Goal: Transaction & Acquisition: Book appointment/travel/reservation

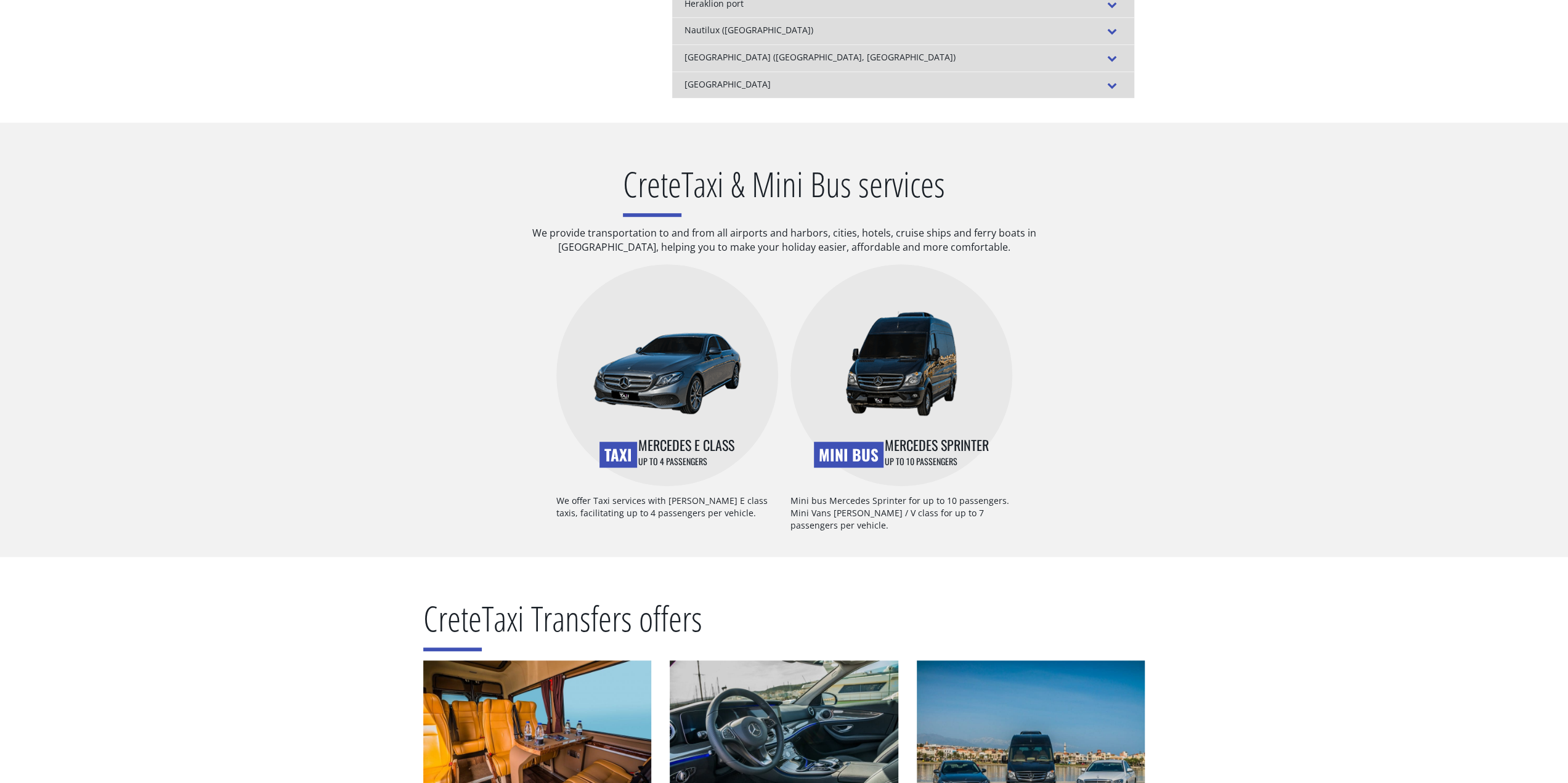
scroll to position [678, 0]
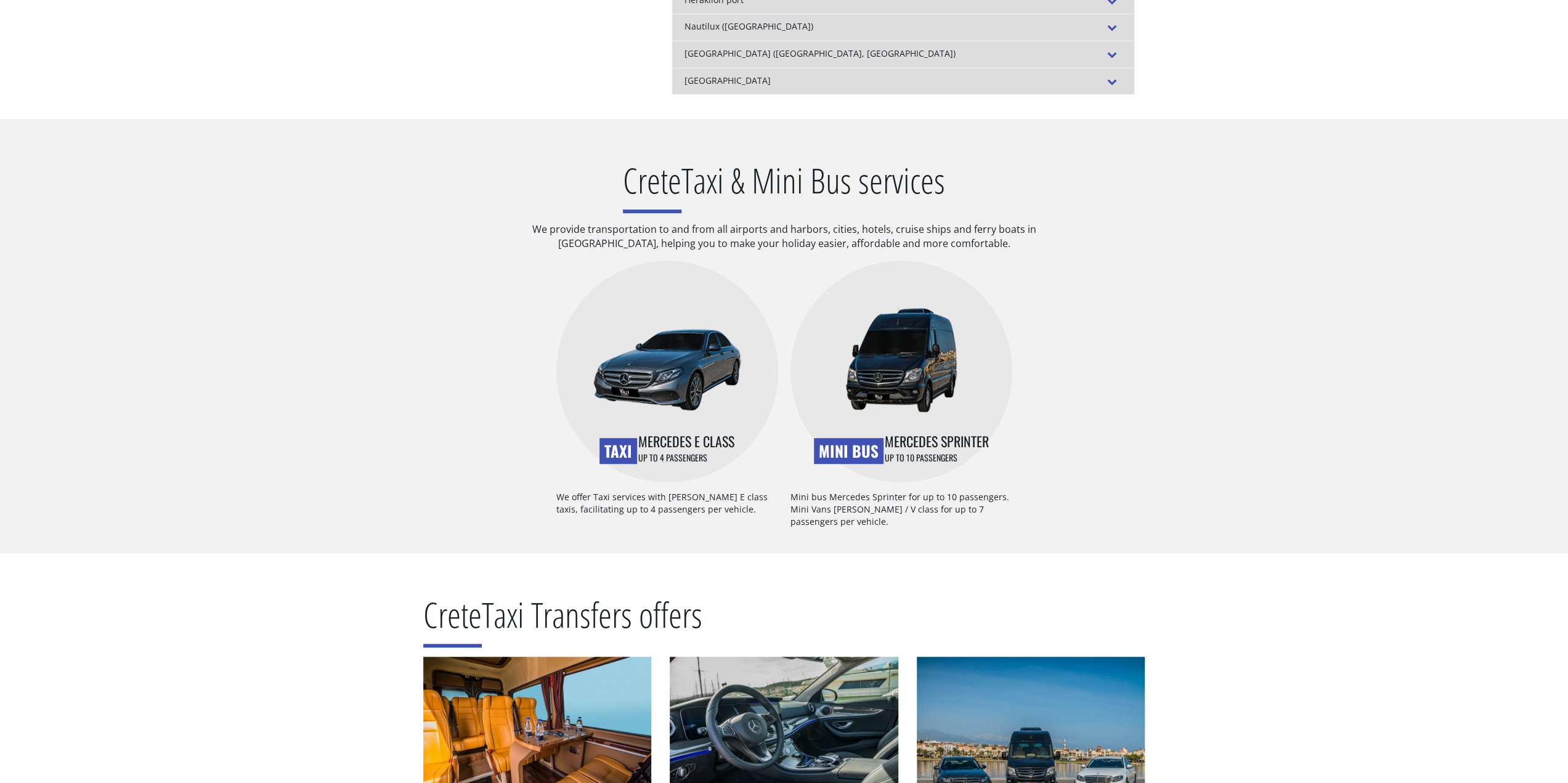
click at [673, 388] on img at bounding box center [667, 370] width 148 height 82
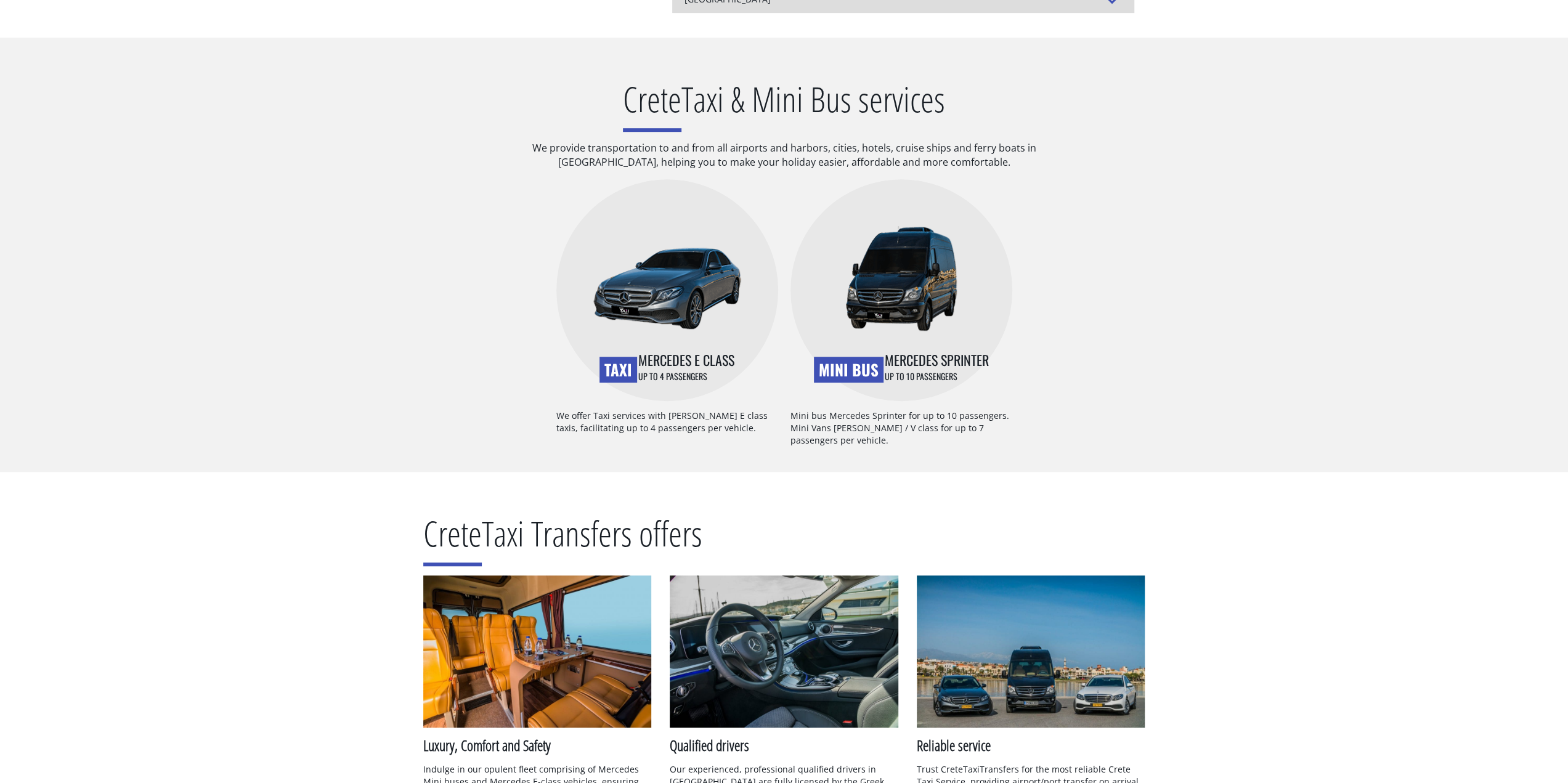
scroll to position [986, 0]
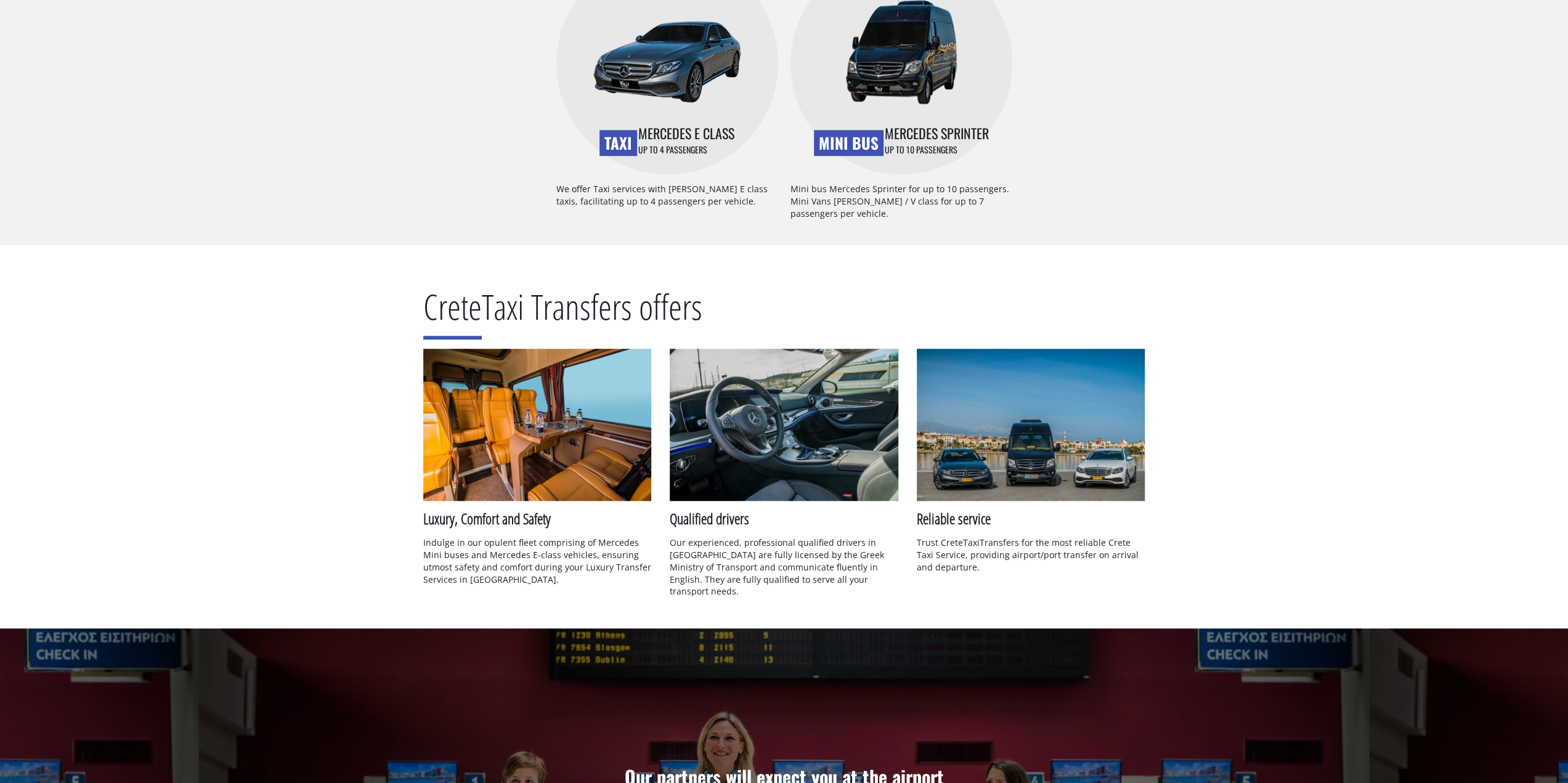
click at [568, 443] on img at bounding box center [537, 425] width 229 height 152
click at [560, 464] on img at bounding box center [537, 425] width 229 height 152
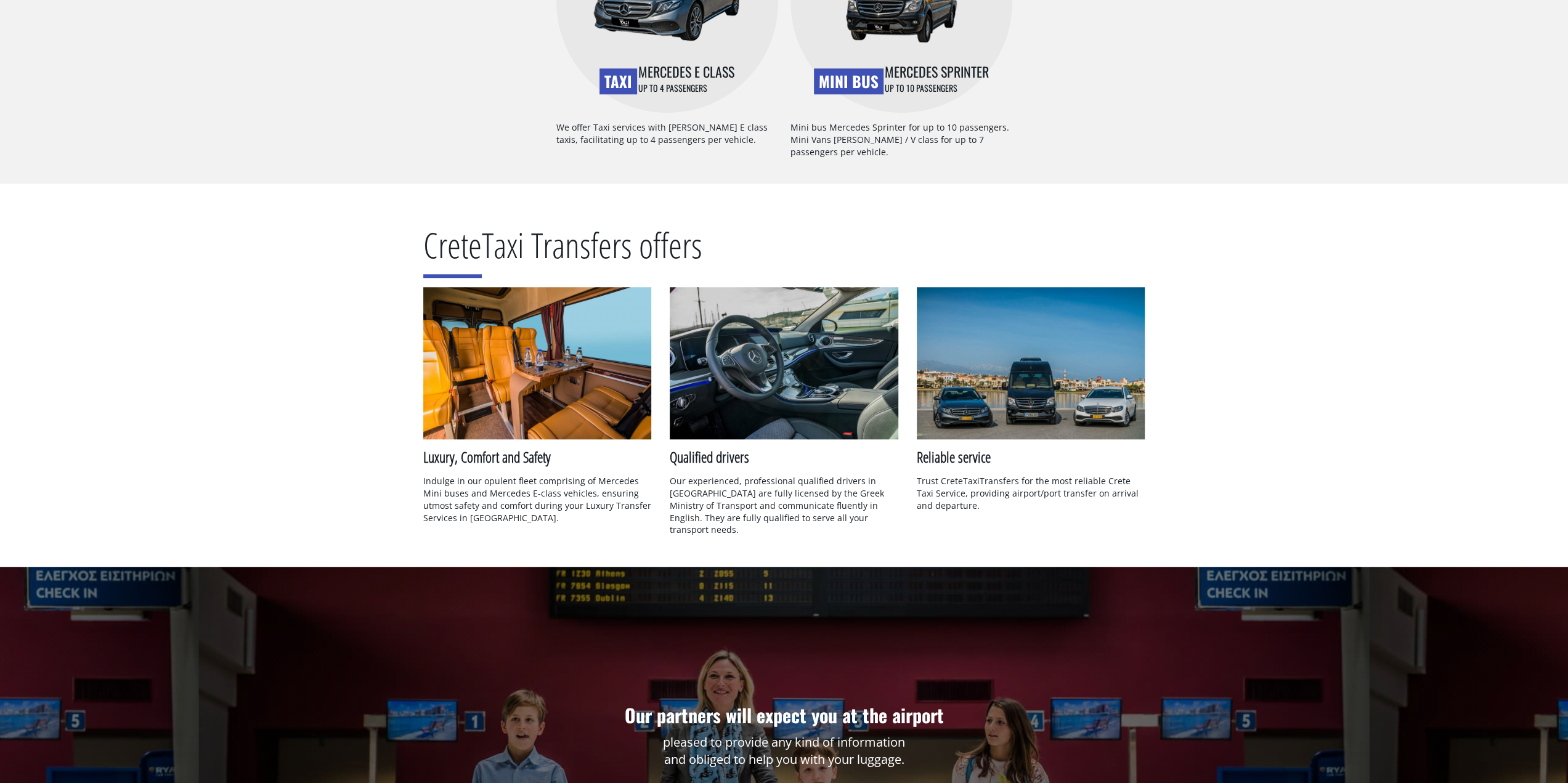
click at [731, 465] on h3 "Qualified drivers" at bounding box center [784, 457] width 229 height 21
click at [942, 345] on img at bounding box center [1031, 364] width 229 height 152
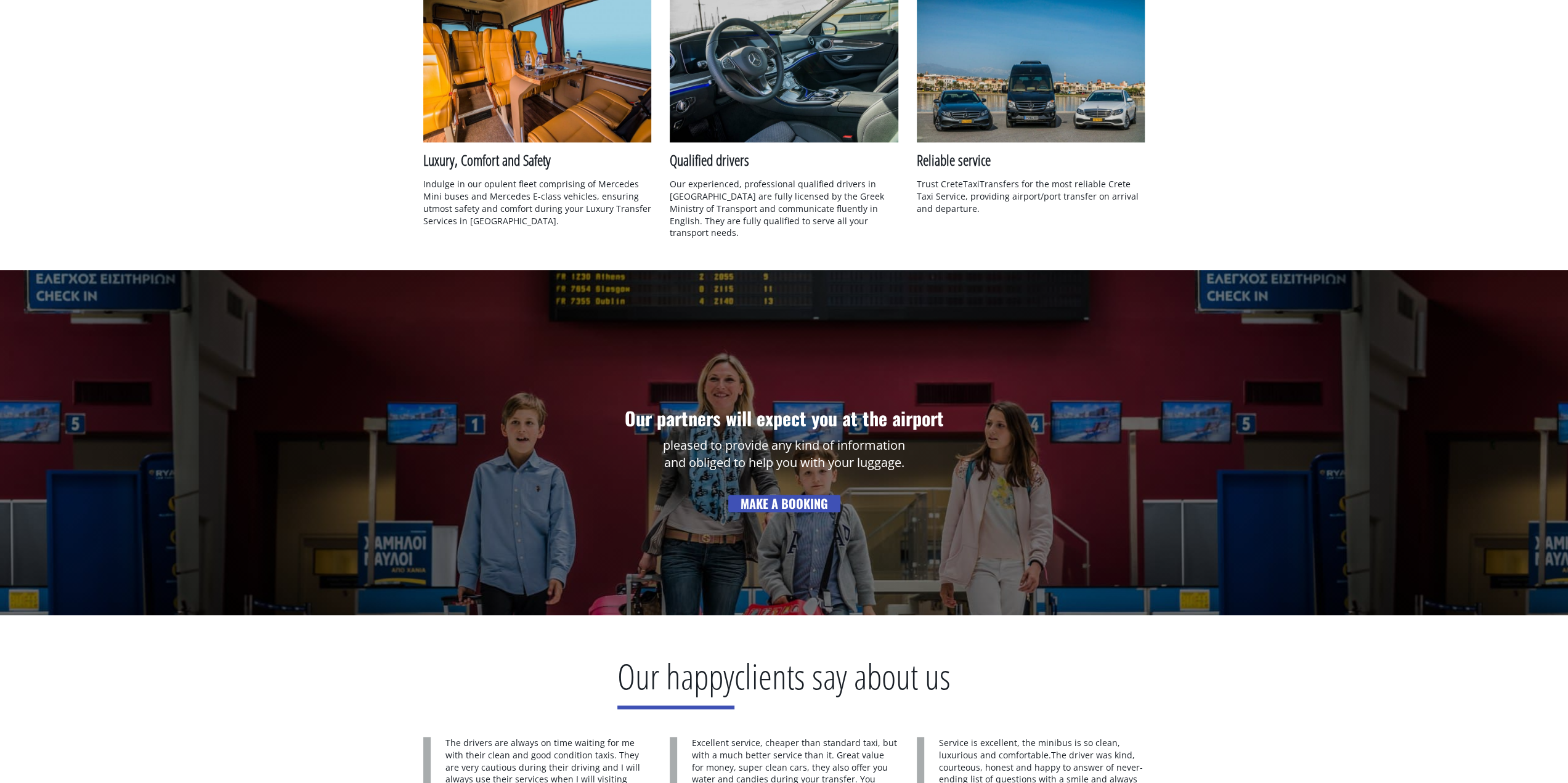
scroll to position [1356, 0]
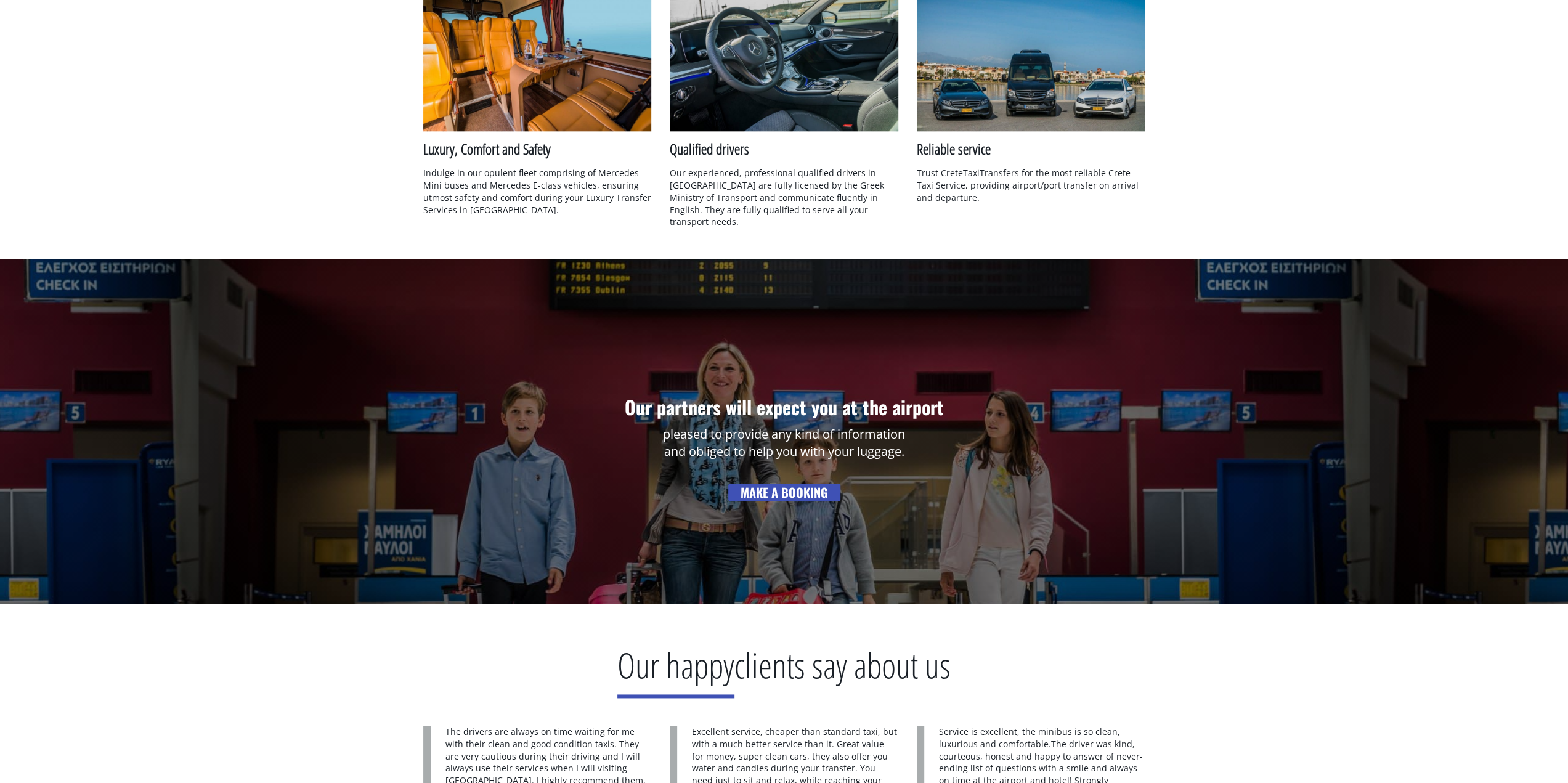
click at [763, 397] on h2 "Our partners will expect you at the airport" at bounding box center [784, 409] width 1568 height 31
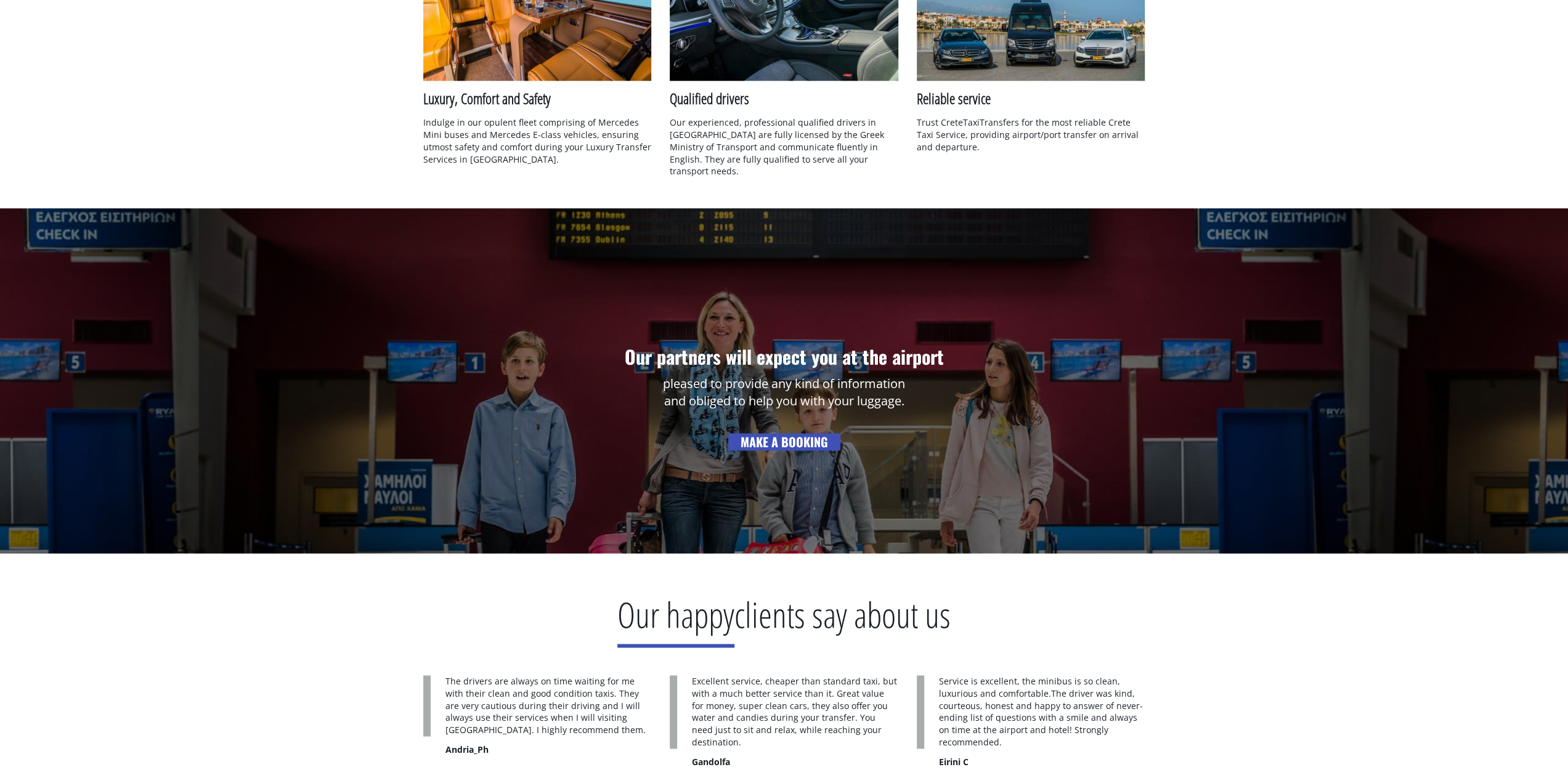
scroll to position [1541, 0]
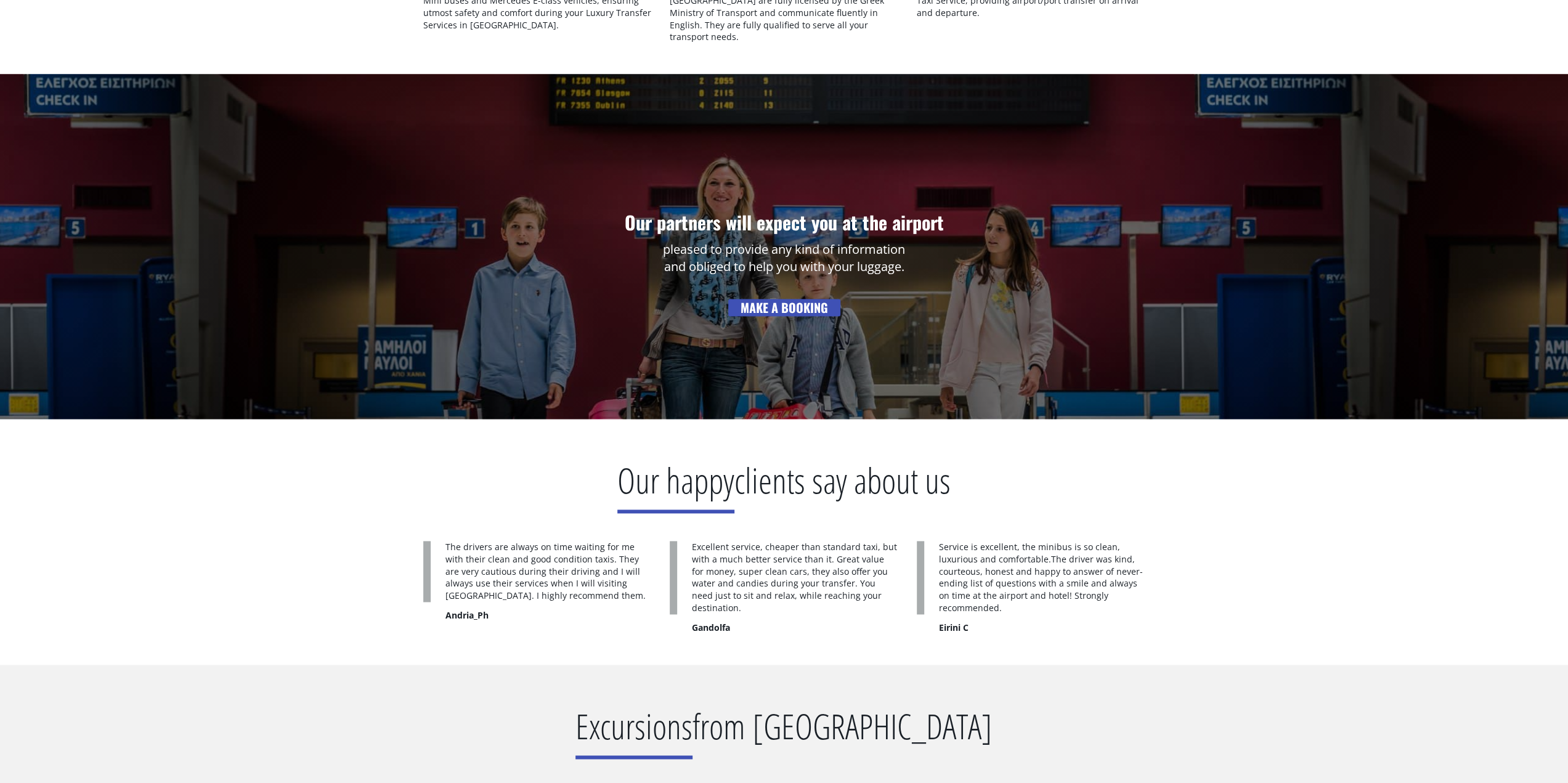
click at [774, 299] on link "MAKE A BOOKING" at bounding box center [784, 307] width 112 height 18
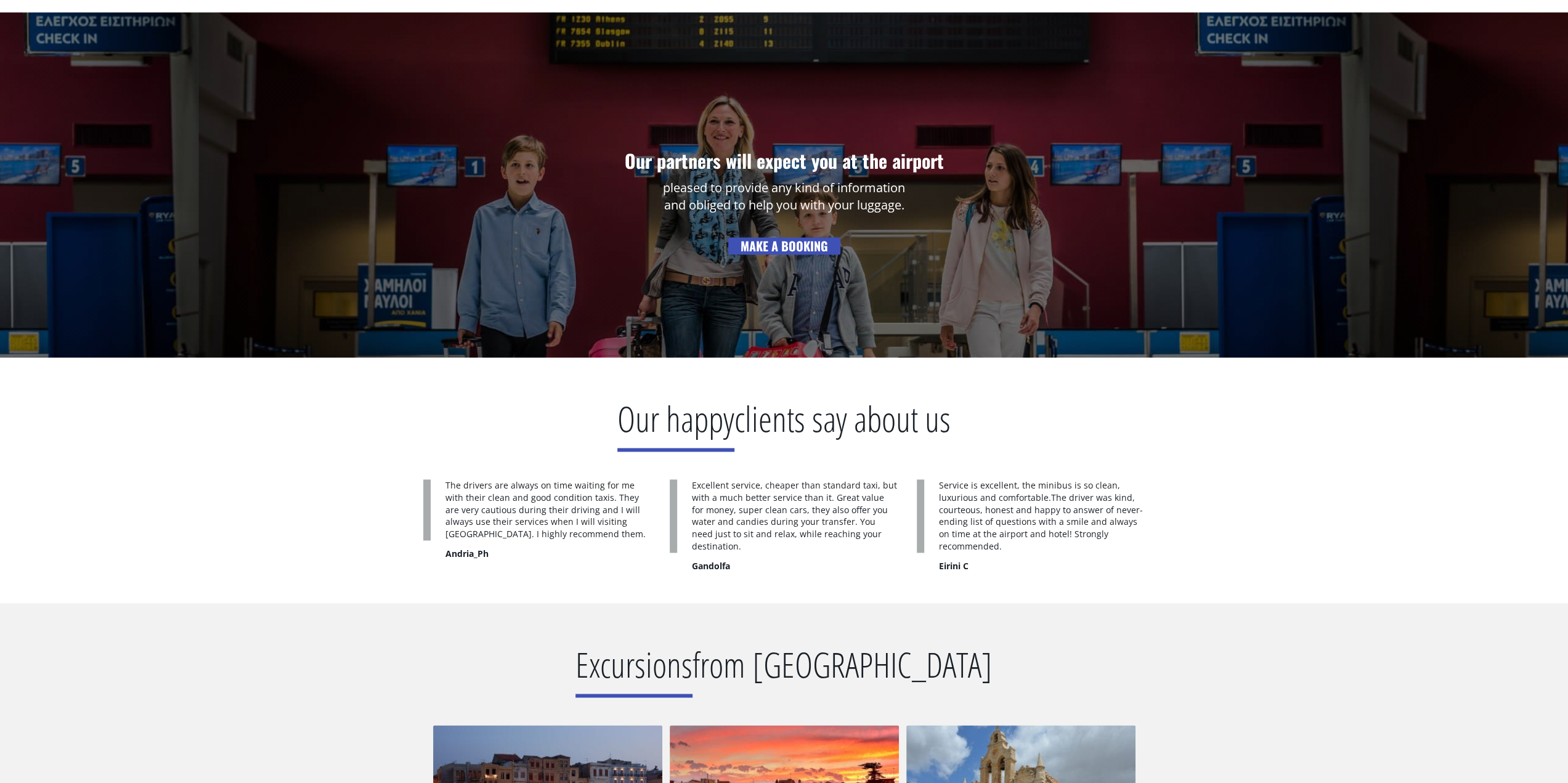
scroll to position [1787, 0]
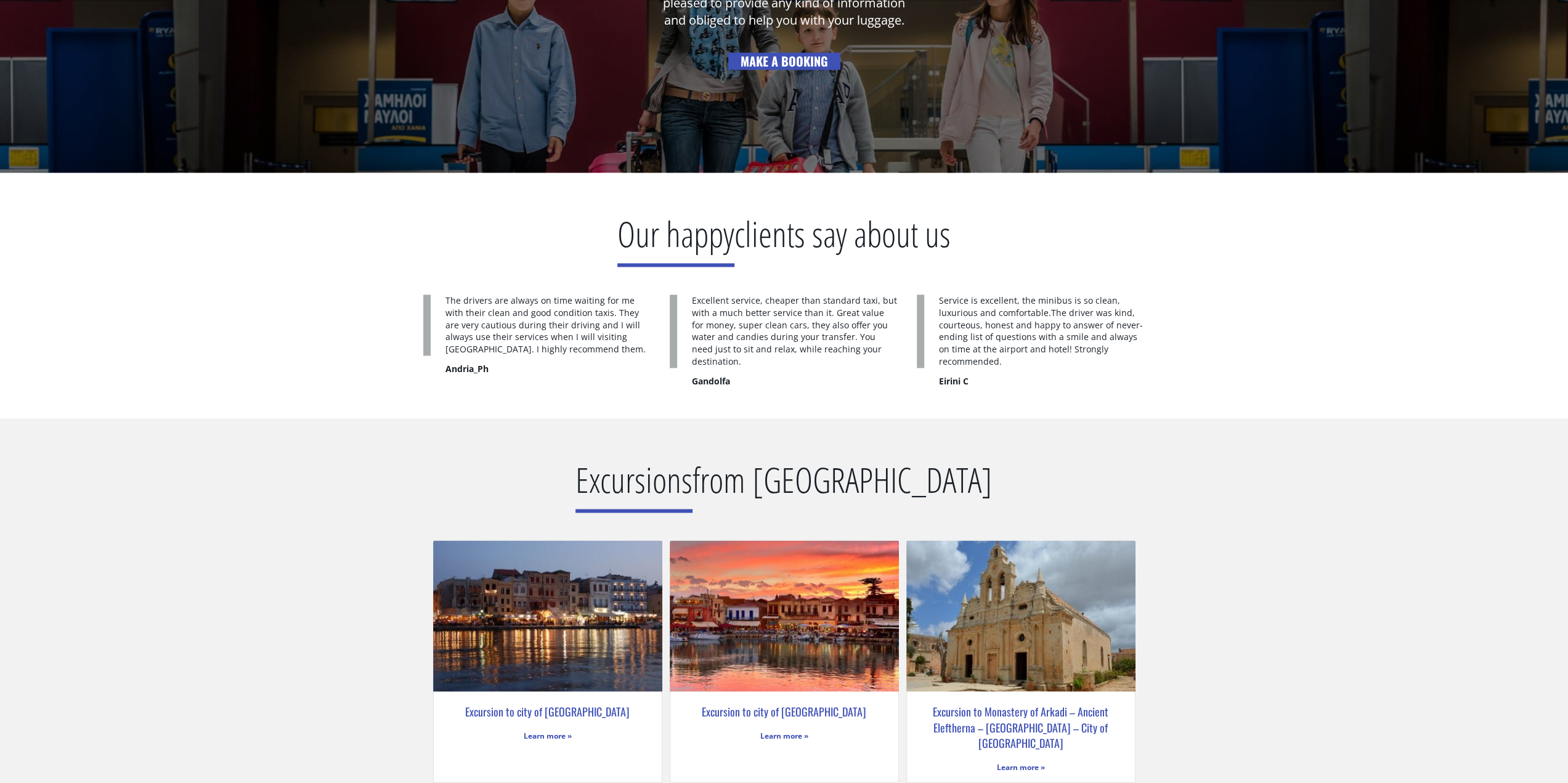
click at [567, 323] on p "The drivers are always on time waiting for me with their clean and good conditi…" at bounding box center [537, 325] width 229 height 61
click at [738, 323] on p "Excellent service, cheaper than standard taxi, but with a much better service t…" at bounding box center [784, 331] width 229 height 73
click at [973, 331] on p "Service is excellent, the minibus is so clean, luxurious and comfortable.The dr…" at bounding box center [1031, 331] width 229 height 73
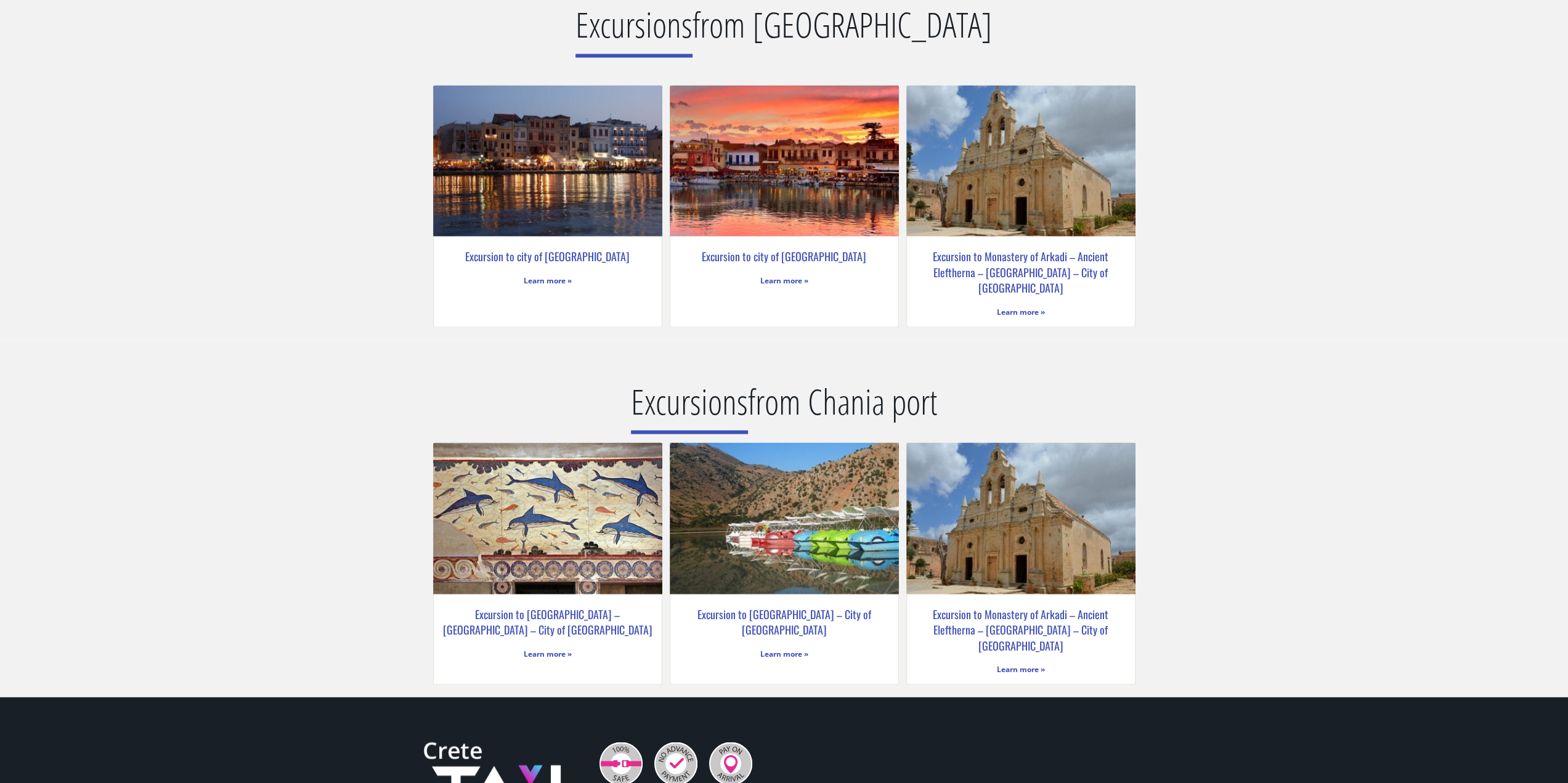
scroll to position [2341, 0]
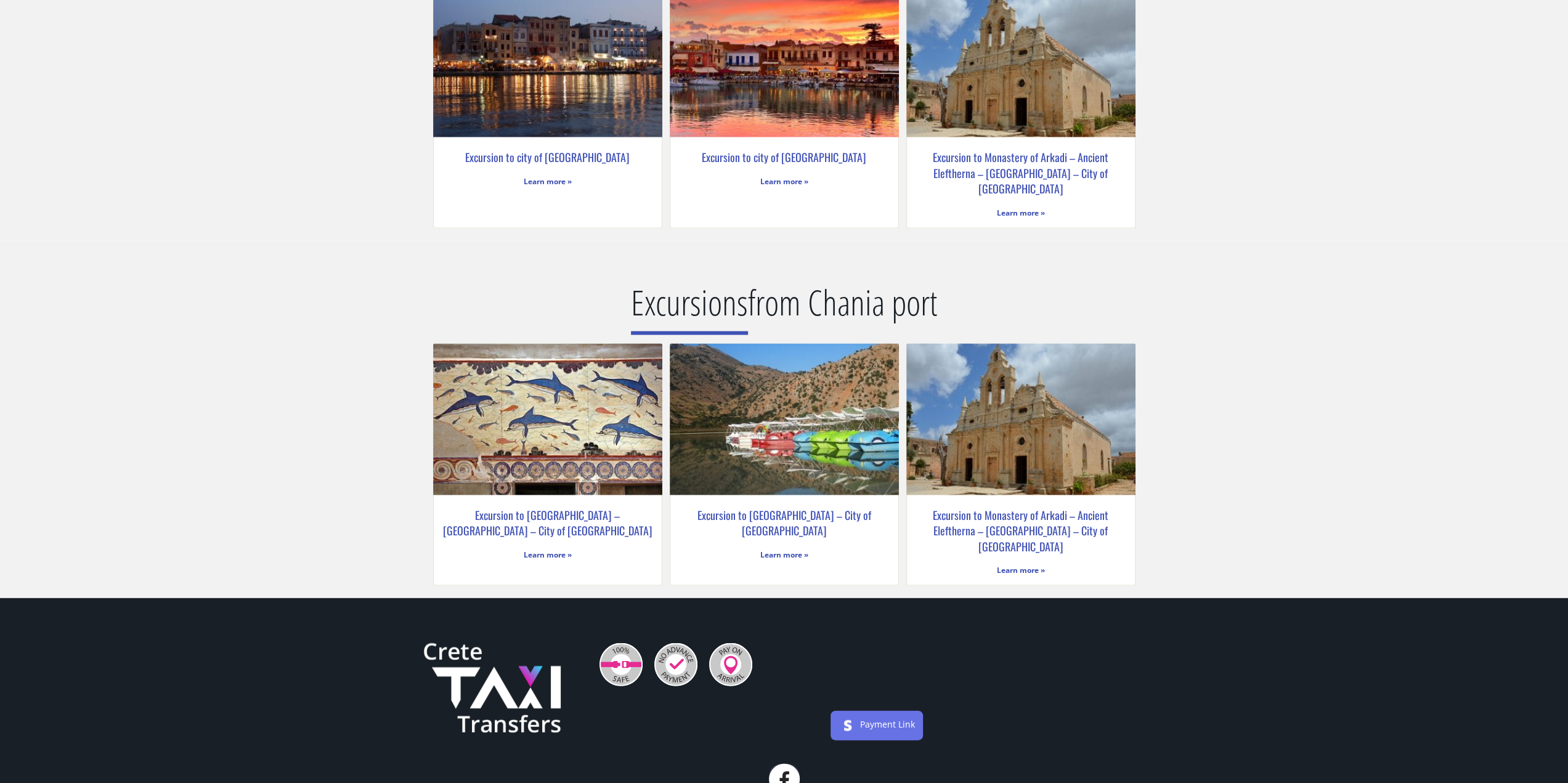
click at [550, 377] on img at bounding box center [547, 419] width 232 height 155
